Goal: Information Seeking & Learning: Check status

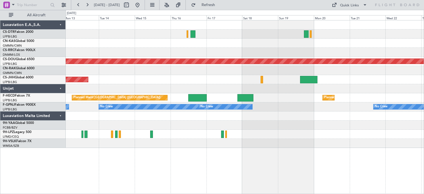
click at [241, 126] on div "Planned Maint London ([GEOGRAPHIC_DATA]) Planned Maint [GEOGRAPHIC_DATA] ([GEOG…" at bounding box center [245, 83] width 358 height 127
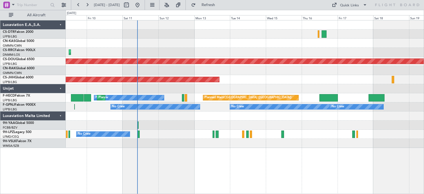
click at [368, 116] on div "Planned Maint Lagos ([PERSON_NAME]) Planned Maint [GEOGRAPHIC_DATA] ([GEOGRAPHI…" at bounding box center [245, 83] width 358 height 127
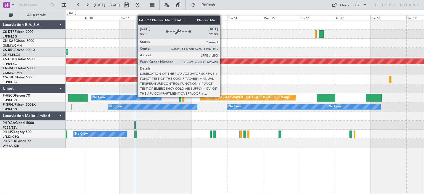
click at [222, 97] on div "Planned Maint [GEOGRAPHIC_DATA] ([GEOGRAPHIC_DATA])" at bounding box center [245, 98] width 87 height 8
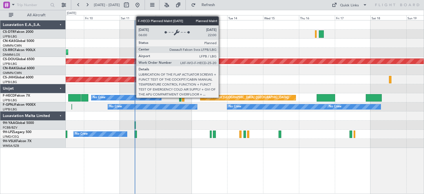
click at [221, 97] on div "Planned Maint [GEOGRAPHIC_DATA] ([GEOGRAPHIC_DATA])" at bounding box center [245, 98] width 87 height 8
click at [221, 98] on div "Planned Maint [GEOGRAPHIC_DATA] ([GEOGRAPHIC_DATA])" at bounding box center [245, 98] width 87 height 8
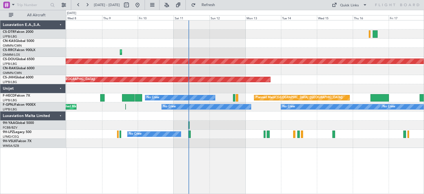
click at [235, 127] on div at bounding box center [245, 125] width 358 height 9
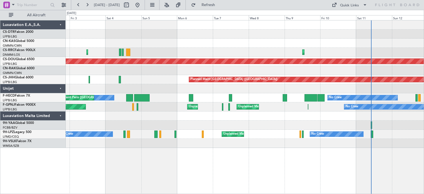
click at [222, 117] on div at bounding box center [245, 115] width 358 height 9
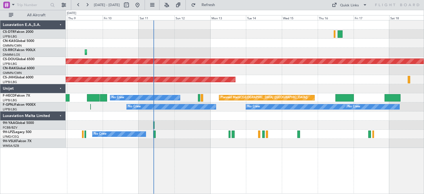
click at [296, 119] on div at bounding box center [245, 115] width 358 height 9
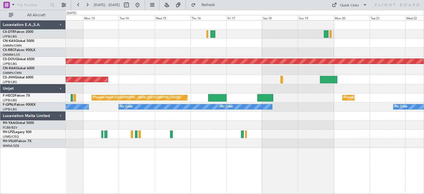
click at [220, 123] on div "Planned Maint London ([GEOGRAPHIC_DATA]) Planned Maint [GEOGRAPHIC_DATA] ([GEOG…" at bounding box center [245, 83] width 358 height 127
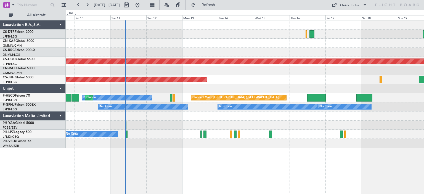
click at [330, 126] on div at bounding box center [245, 125] width 358 height 9
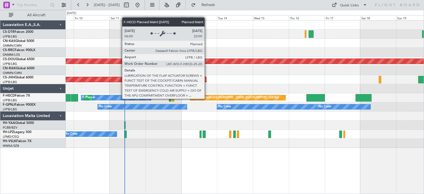
click at [207, 99] on div "Planned Maint [GEOGRAPHIC_DATA] ([GEOGRAPHIC_DATA])" at bounding box center [235, 98] width 87 height 8
click at [208, 99] on div "Planned Maint [GEOGRAPHIC_DATA] ([GEOGRAPHIC_DATA])" at bounding box center [235, 98] width 87 height 8
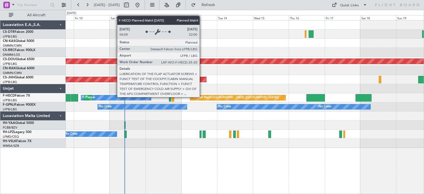
click at [202, 97] on div "Planned Maint [GEOGRAPHIC_DATA] ([GEOGRAPHIC_DATA])" at bounding box center [235, 98] width 87 height 8
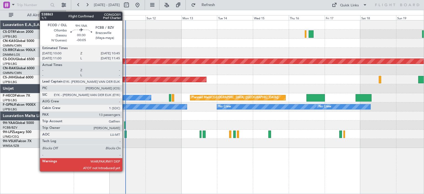
click at [126, 129] on div at bounding box center [245, 125] width 358 height 9
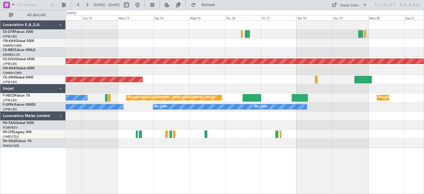
click at [286, 132] on div "Planned Maint Lagos ([PERSON_NAME]) Planned Maint [GEOGRAPHIC_DATA] ([GEOGRAPHI…" at bounding box center [245, 83] width 358 height 127
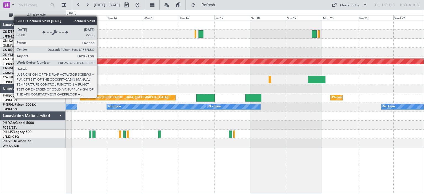
click at [99, 97] on div "Planned Maint [GEOGRAPHIC_DATA] ([GEOGRAPHIC_DATA])" at bounding box center [124, 98] width 87 height 8
click at [98, 97] on div "Planned Maint [GEOGRAPHIC_DATA] ([GEOGRAPHIC_DATA])" at bounding box center [124, 98] width 87 height 8
click at [99, 98] on div "Planned Maint [GEOGRAPHIC_DATA] ([GEOGRAPHIC_DATA])" at bounding box center [124, 98] width 87 height 8
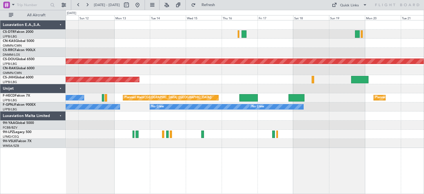
click at [245, 125] on div at bounding box center [245, 125] width 358 height 9
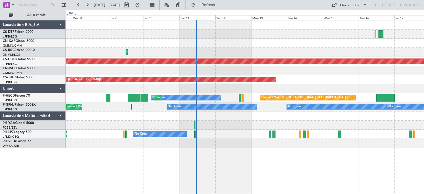
click at [318, 138] on div "Planned Maint Lagos ([PERSON_NAME]) Planned Maint [GEOGRAPHIC_DATA] ([GEOGRAPHI…" at bounding box center [245, 83] width 358 height 127
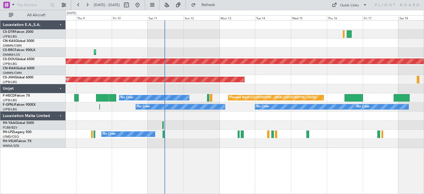
click at [200, 123] on div at bounding box center [245, 125] width 358 height 9
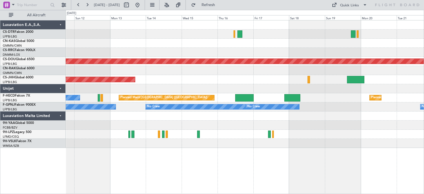
click at [140, 123] on div at bounding box center [245, 125] width 358 height 9
